Goal: Find specific page/section: Find specific page/section

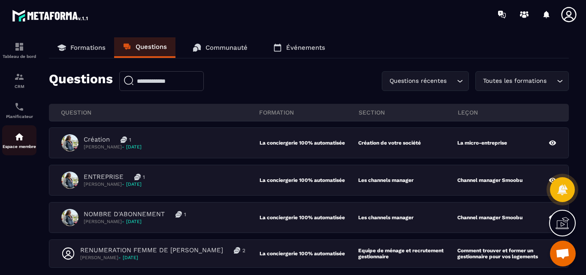
click at [18, 138] on img at bounding box center [19, 137] width 10 height 10
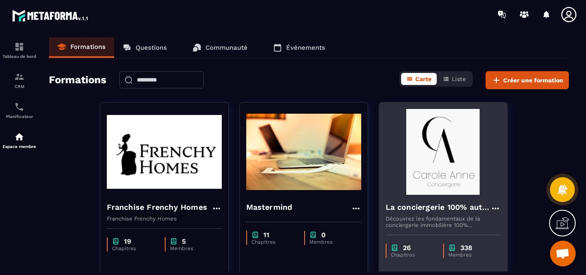
click at [431, 148] on img at bounding box center [442, 152] width 115 height 86
click at [437, 174] on img at bounding box center [442, 152] width 115 height 86
click at [447, 152] on img at bounding box center [442, 152] width 115 height 86
click at [430, 156] on img at bounding box center [442, 152] width 115 height 86
click at [450, 161] on img at bounding box center [442, 152] width 115 height 86
